Goal: Navigation & Orientation: Go to known website

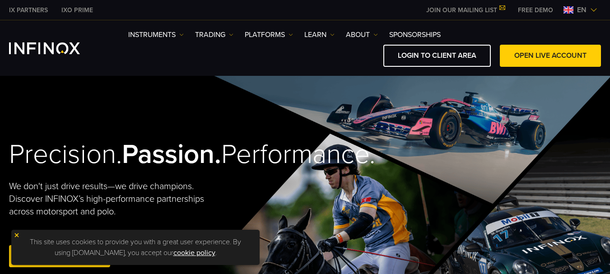
click at [593, 10] on img at bounding box center [593, 9] width 7 height 7
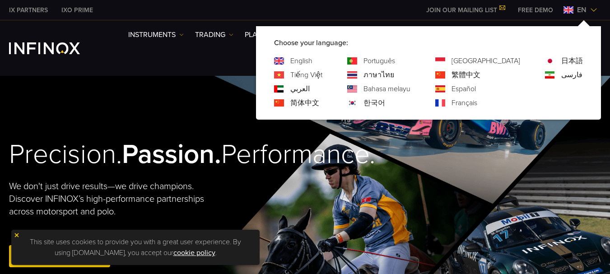
click at [476, 88] on link "Español" at bounding box center [463, 88] width 24 height 11
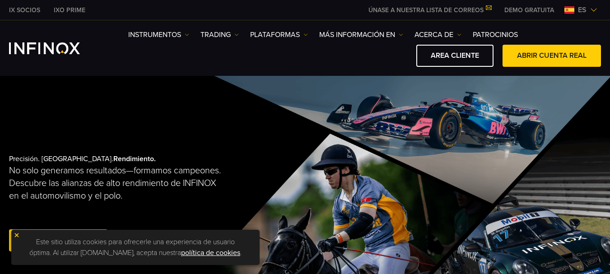
click at [17, 235] on img at bounding box center [17, 235] width 6 height 6
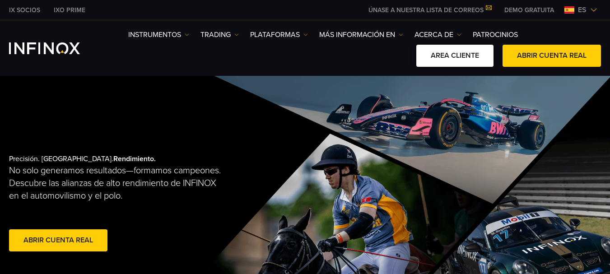
click at [442, 57] on link "AREA CLIENTE" at bounding box center [454, 56] width 77 height 22
